Goal: Check status: Check status

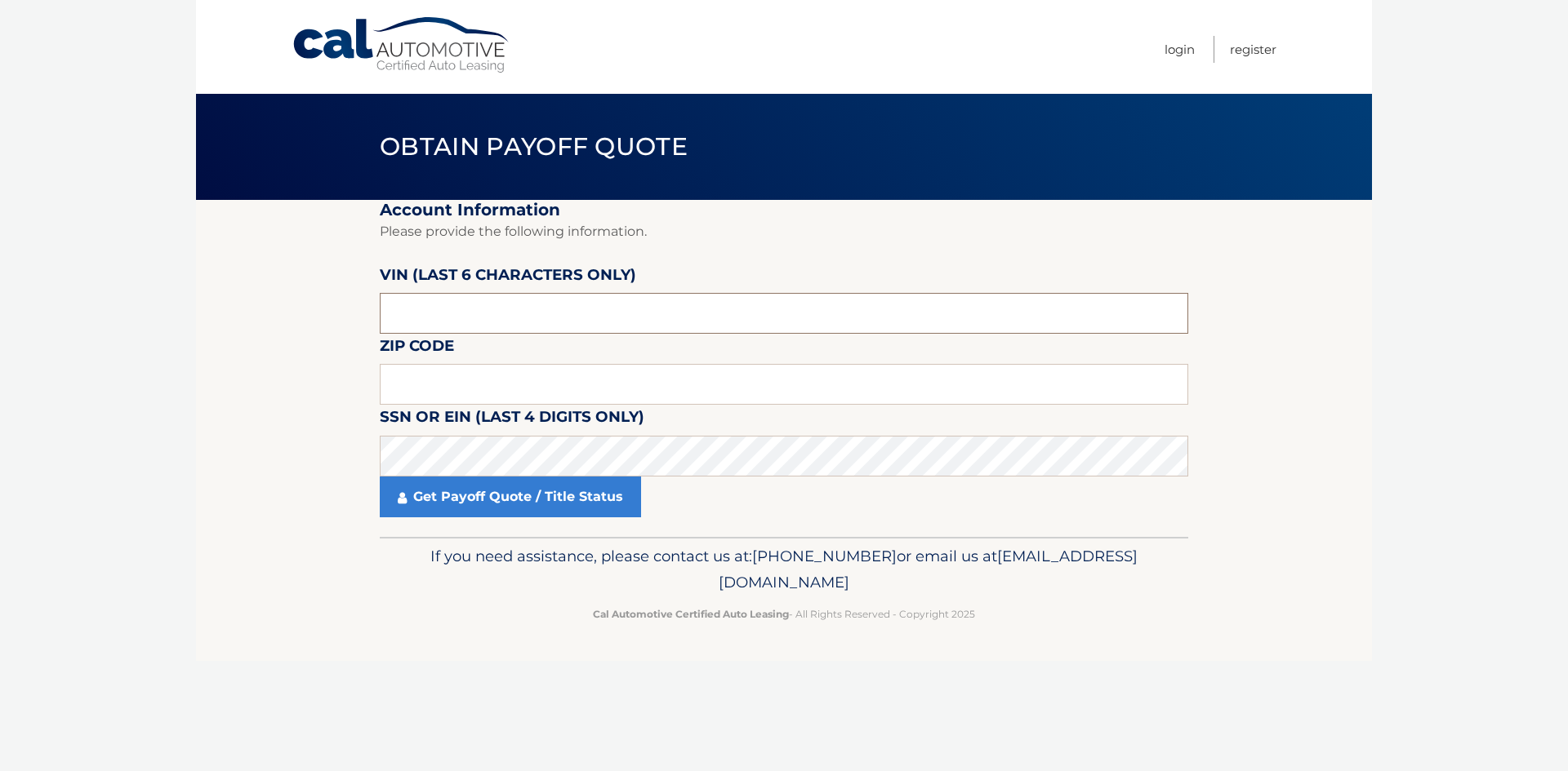
click at [450, 309] on input "text" at bounding box center [784, 313] width 808 height 41
type input "711071"
click at [421, 385] on input "text" at bounding box center [784, 384] width 808 height 41
type input "11566"
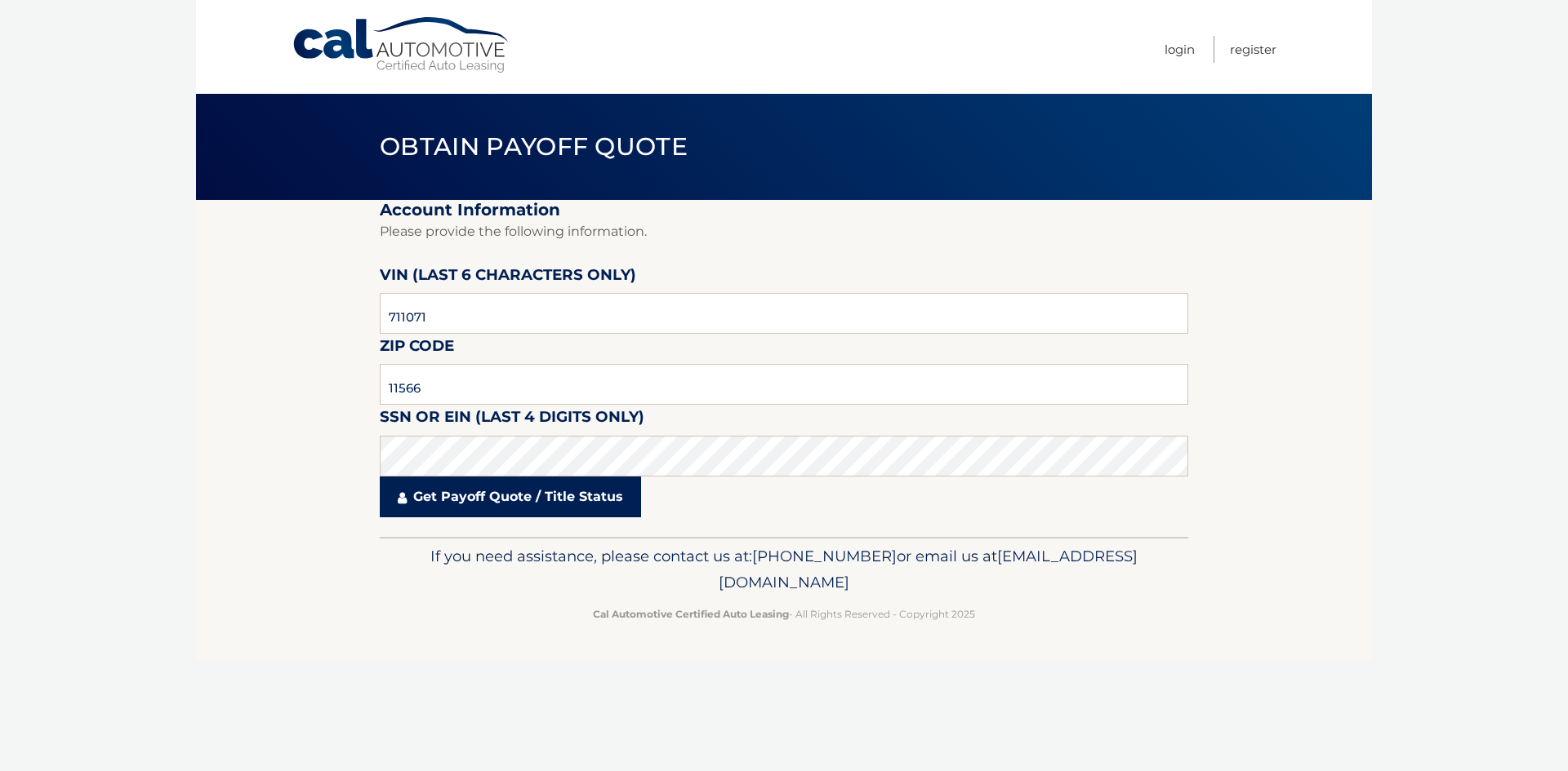
click at [466, 498] on link "Get Payoff Quote / Title Status" at bounding box center [510, 497] width 261 height 41
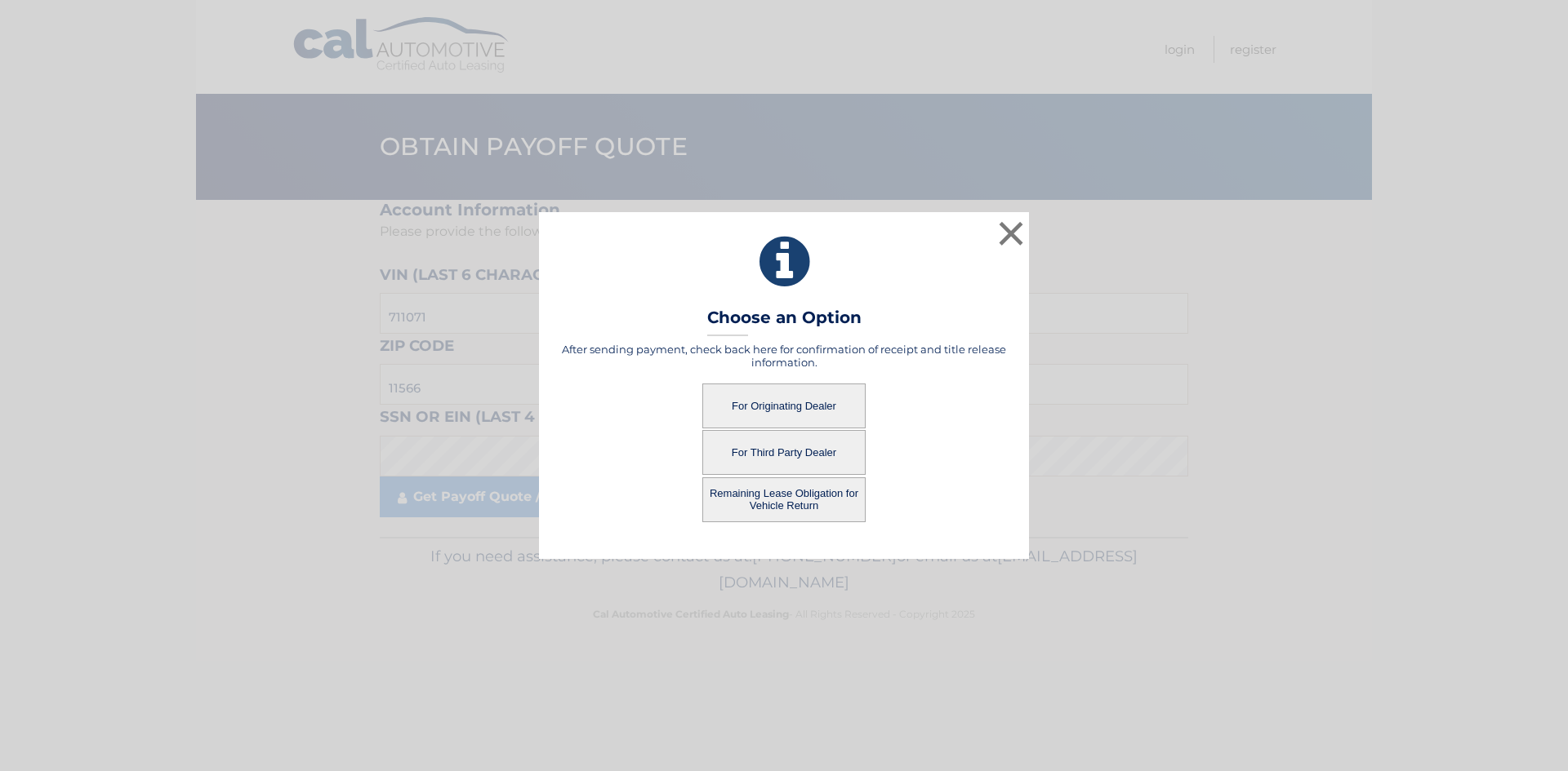
click at [795, 403] on button "For Originating Dealer" at bounding box center [784, 406] width 164 height 45
click at [784, 405] on button "For Originating Dealer" at bounding box center [784, 406] width 164 height 45
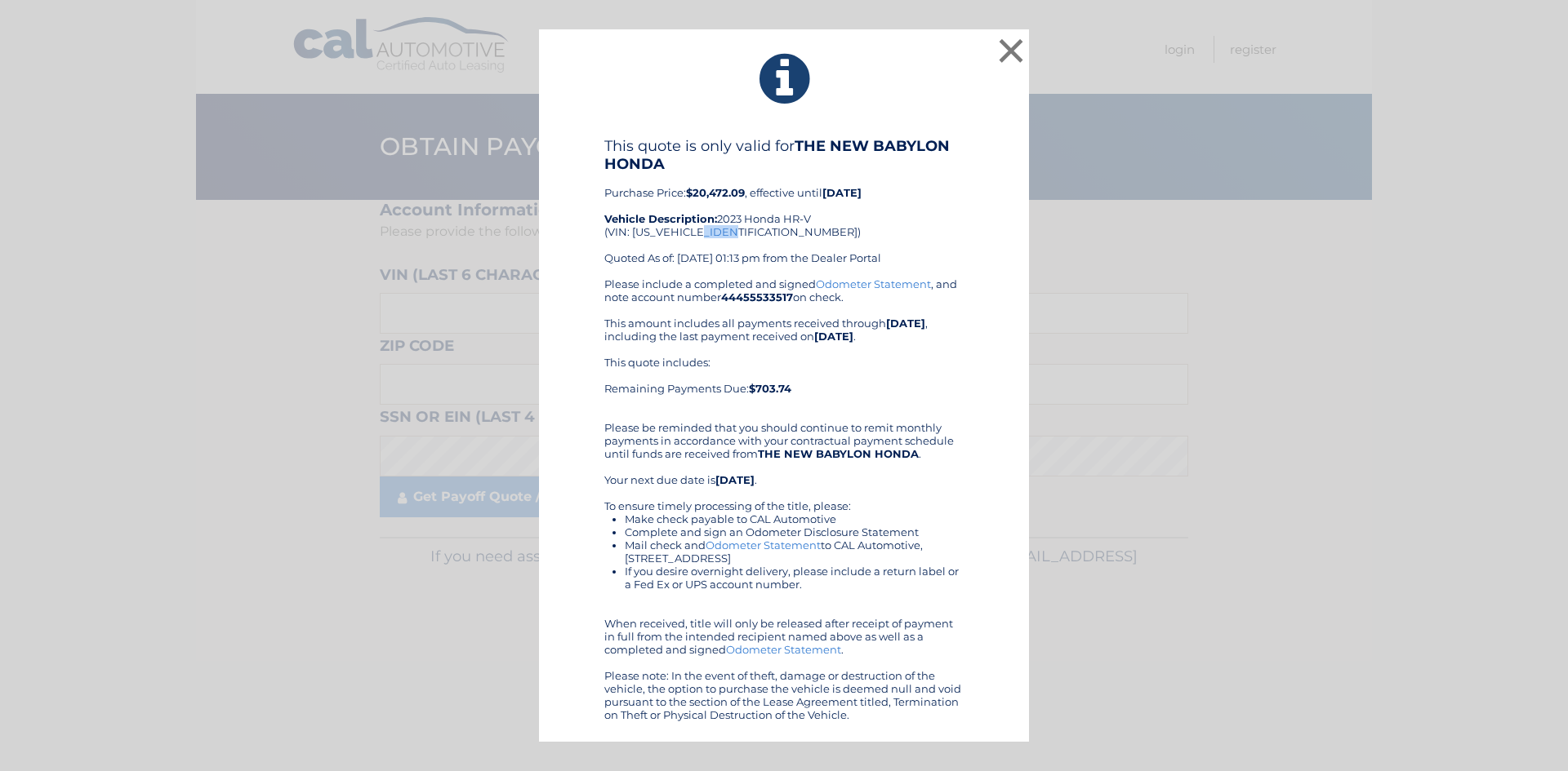
drag, startPoint x: 709, startPoint y: 231, endPoint x: 735, endPoint y: 230, distance: 26.0
click at [735, 230] on div "This quote is only valid for THE NEW BABYLON HONDA Purchase Price: $20,472.09 ,…" at bounding box center [784, 207] width 359 height 141
click at [740, 231] on div "This quote is only valid for THE NEW BABYLON HONDA Purchase Price: $20,472.09 ,…" at bounding box center [784, 207] width 359 height 141
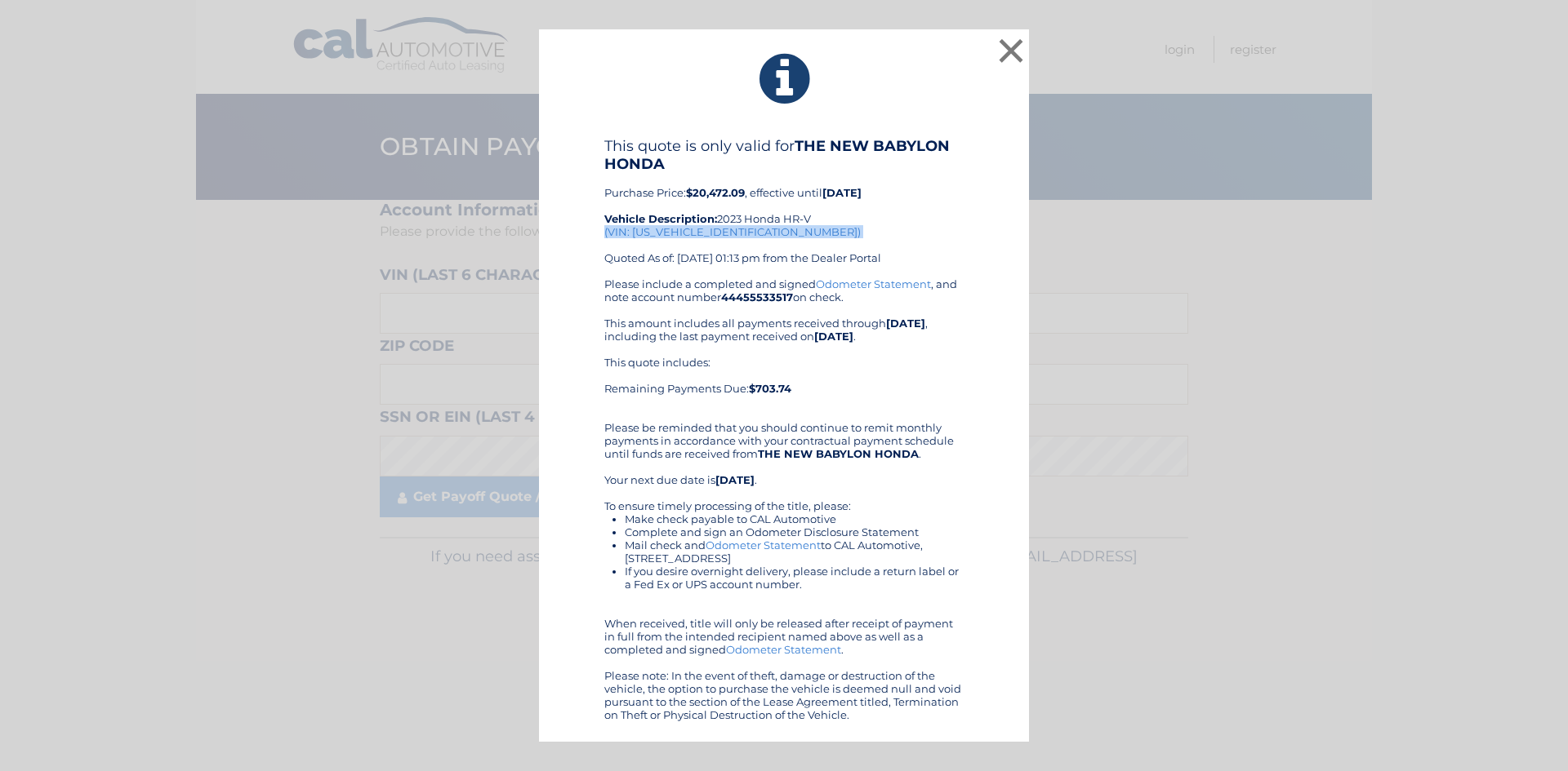
click at [741, 231] on div "This quote is only valid for THE NEW BABYLON HONDA Purchase Price: $20,472.09 ,…" at bounding box center [784, 207] width 359 height 141
drag, startPoint x: 744, startPoint y: 233, endPoint x: 708, endPoint y: 236, distance: 36.1
click at [708, 236] on div "This quote is only valid for THE NEW BABYLON HONDA Purchase Price: $20,472.09 ,…" at bounding box center [784, 207] width 359 height 141
copy div "711071"
click at [438, 316] on div "× This quote is only valid for THE NEW BABYLON HONDA Purchase Price: $20,472.09…" at bounding box center [784, 386] width 1555 height 713
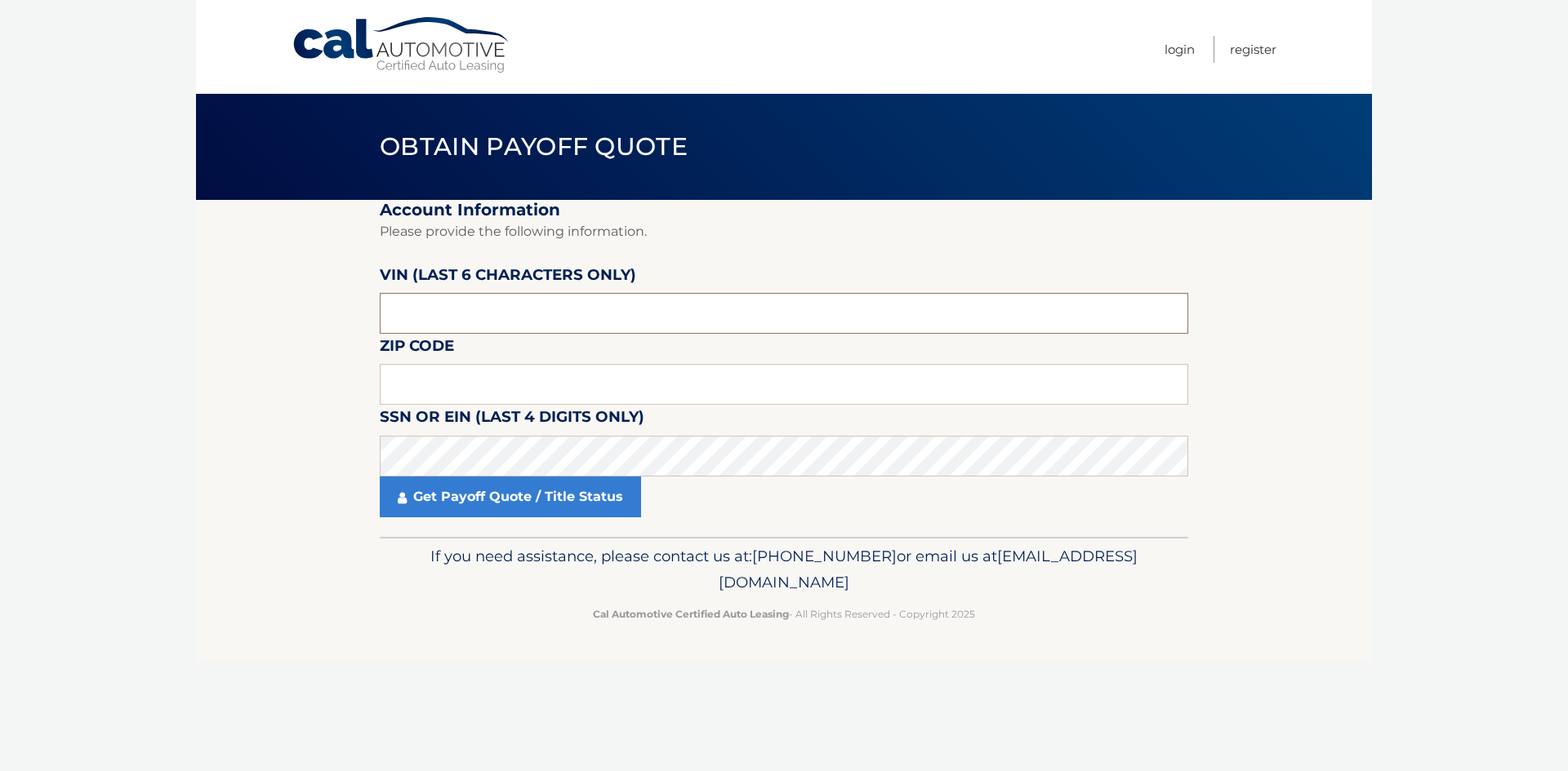
click at [496, 314] on input "text" at bounding box center [784, 313] width 808 height 41
click at [411, 377] on input "text" at bounding box center [784, 384] width 808 height 41
type input "11566"
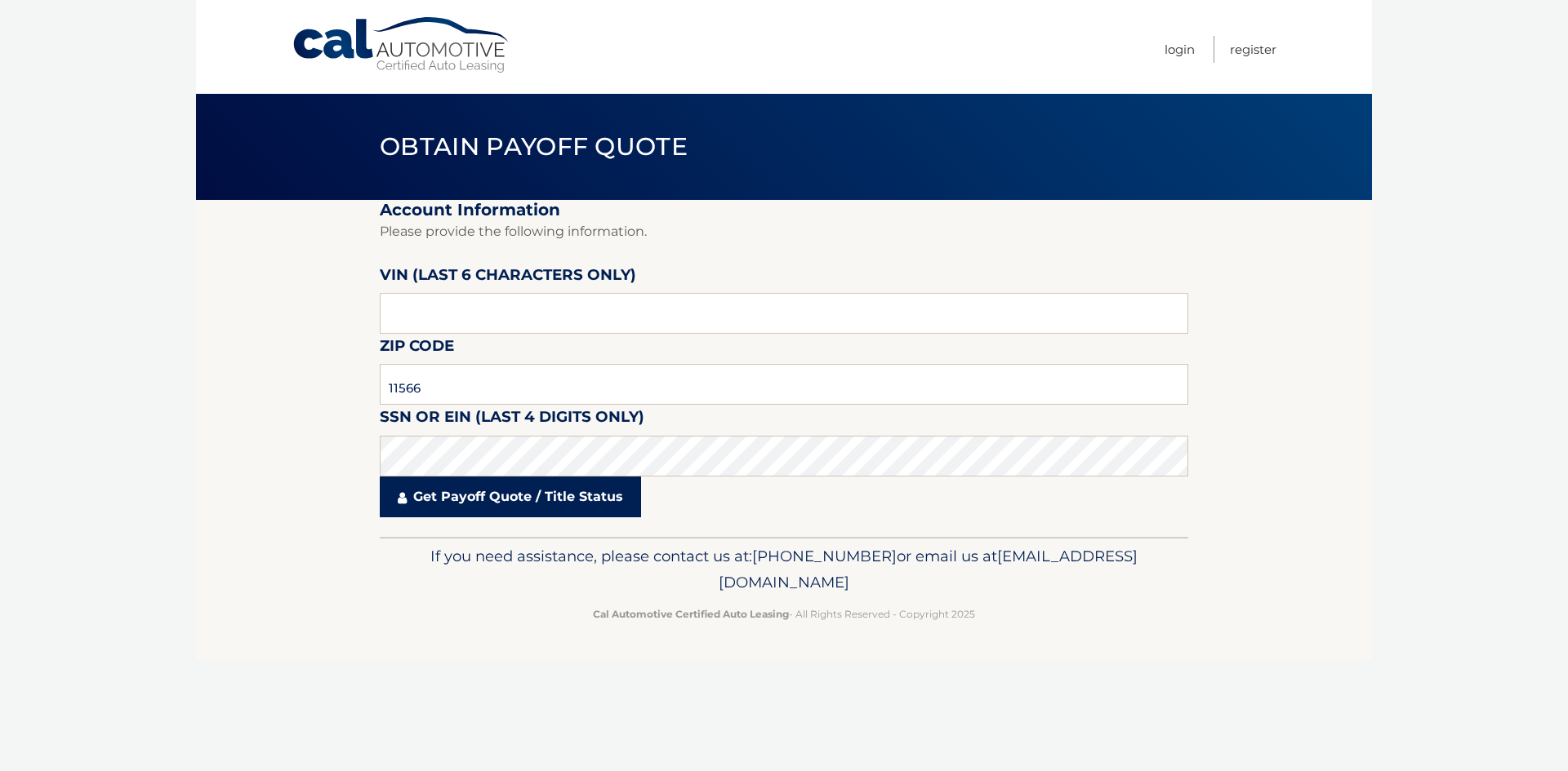
click at [439, 497] on link "Get Payoff Quote / Title Status" at bounding box center [510, 497] width 261 height 41
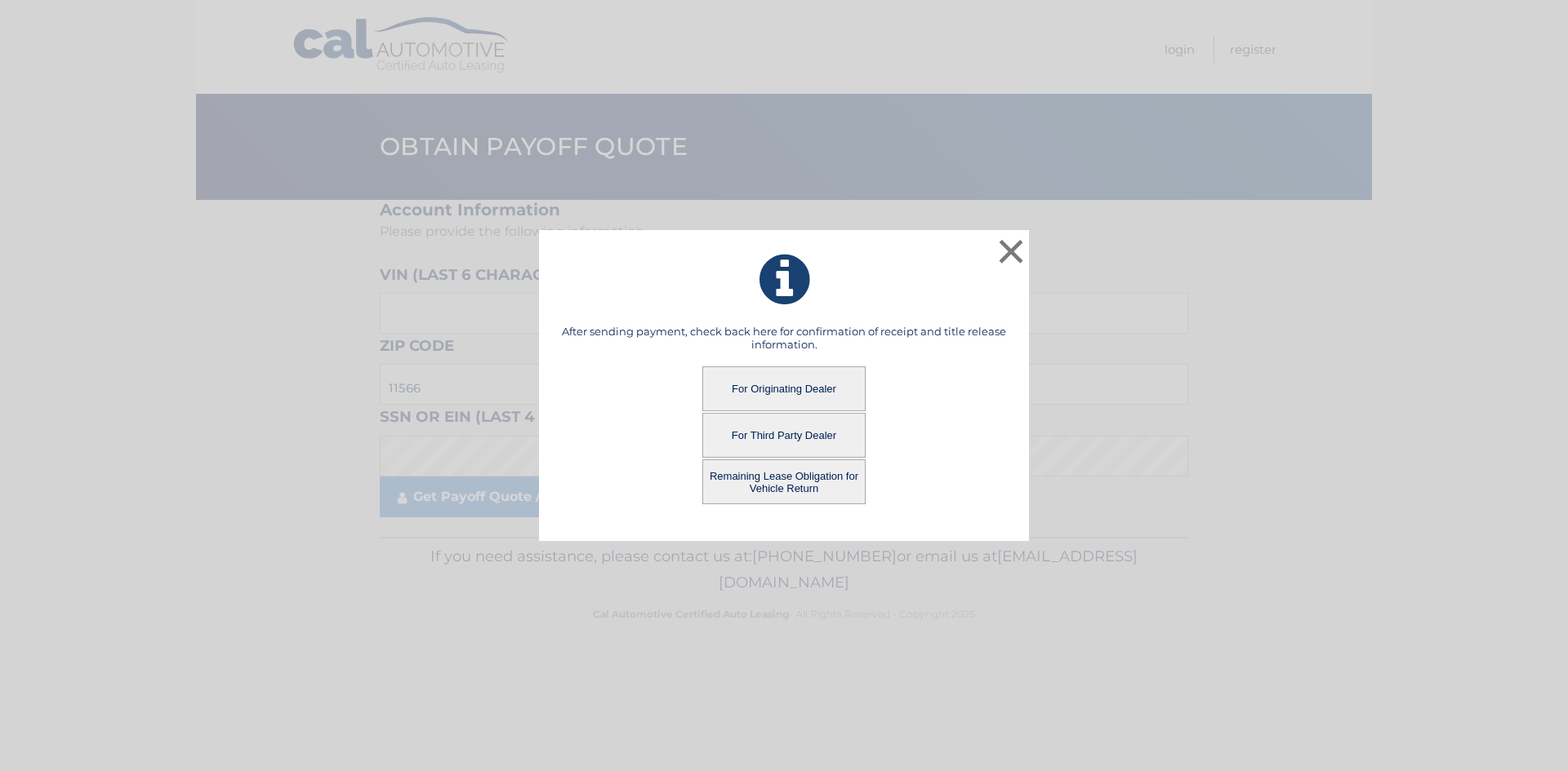
click at [787, 434] on button "For Third Party Dealer" at bounding box center [784, 434] width 164 height 45
click at [796, 432] on button "For Third Party Dealer" at bounding box center [784, 434] width 164 height 45
